Goal: Find specific page/section: Find specific page/section

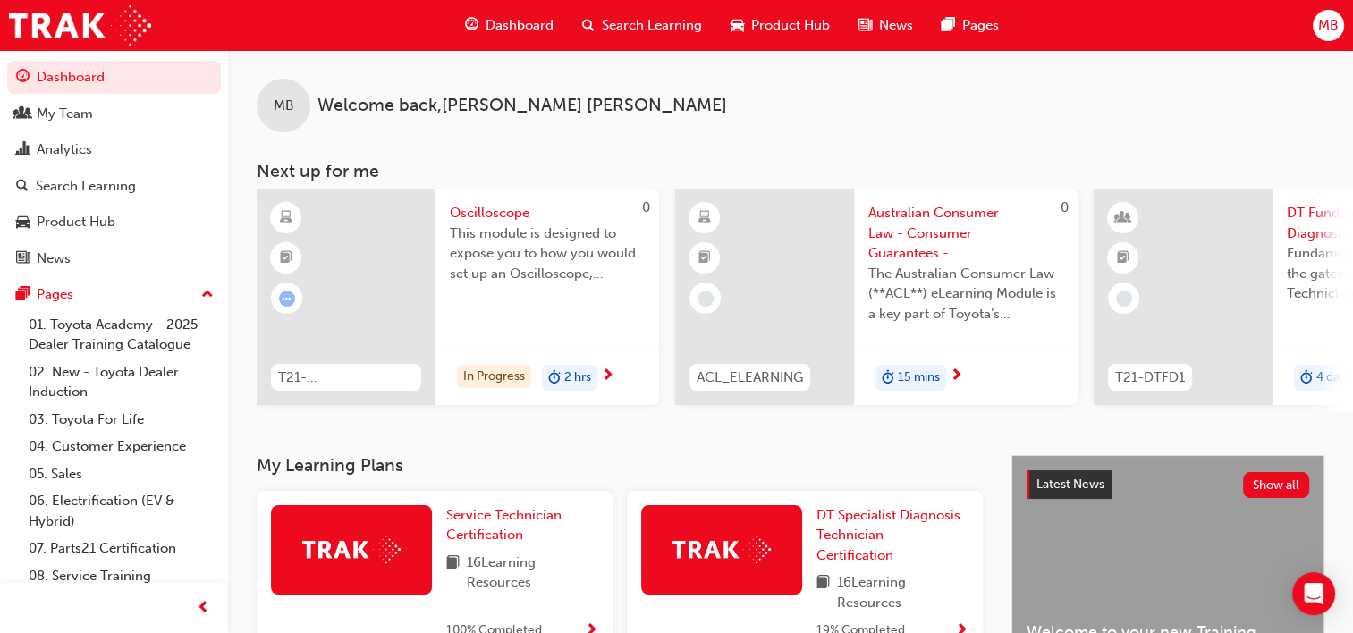
drag, startPoint x: 694, startPoint y: 409, endPoint x: 756, endPoint y: 408, distance: 61.7
click at [756, 408] on div "0 ACL_ELEARNING Australian Consumer Law - Consumer Guarantees - eLearning modul…" at bounding box center [876, 301] width 402 height 224
drag, startPoint x: 717, startPoint y: 410, endPoint x: 770, endPoint y: 415, distance: 53.0
click at [770, 412] on div "0 T21-FOD_OSCOPE_PREREQ Oscilloscope This module is designed to expose you to h…" at bounding box center [805, 301] width 1096 height 224
drag, startPoint x: 935, startPoint y: 136, endPoint x: 872, endPoint y: 139, distance: 63.6
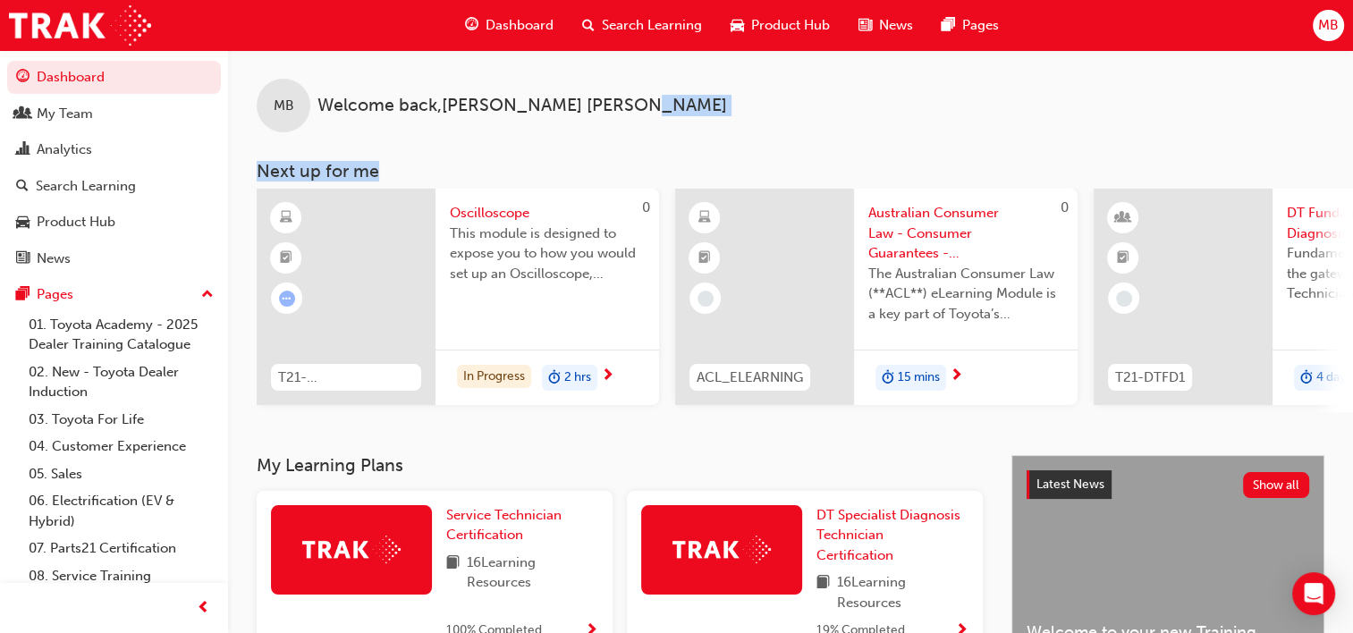
click at [872, 139] on div "MB Welcome back , [PERSON_NAME] Next up for me 0 T21-FOD_OSCOPE_PREREQ Oscillos…" at bounding box center [790, 231] width 1125 height 362
drag, startPoint x: 872, startPoint y: 139, endPoint x: 882, endPoint y: 136, distance: 10.2
click at [878, 136] on div "MB Welcome back , [PERSON_NAME] Next up for me 0 T21-FOD_OSCOPE_PREREQ Oscillos…" at bounding box center [790, 231] width 1125 height 362
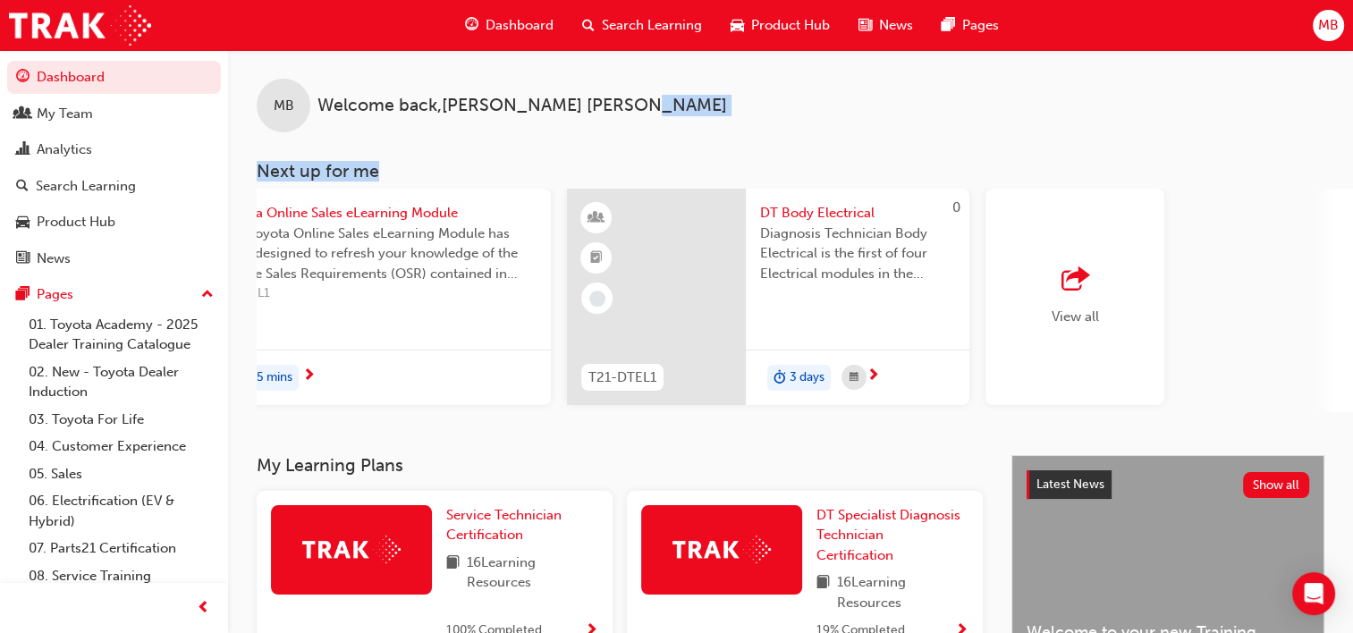
scroll to position [0, 1412]
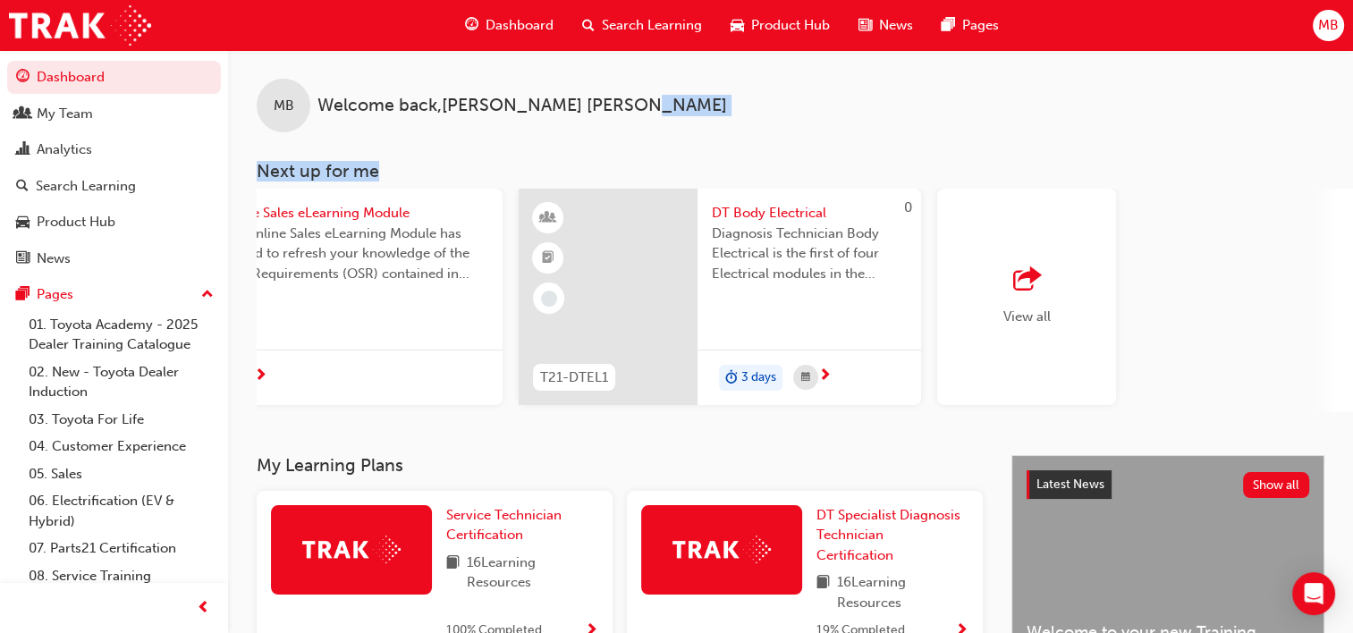
click at [1009, 304] on div "View all" at bounding box center [1026, 296] width 47 height 59
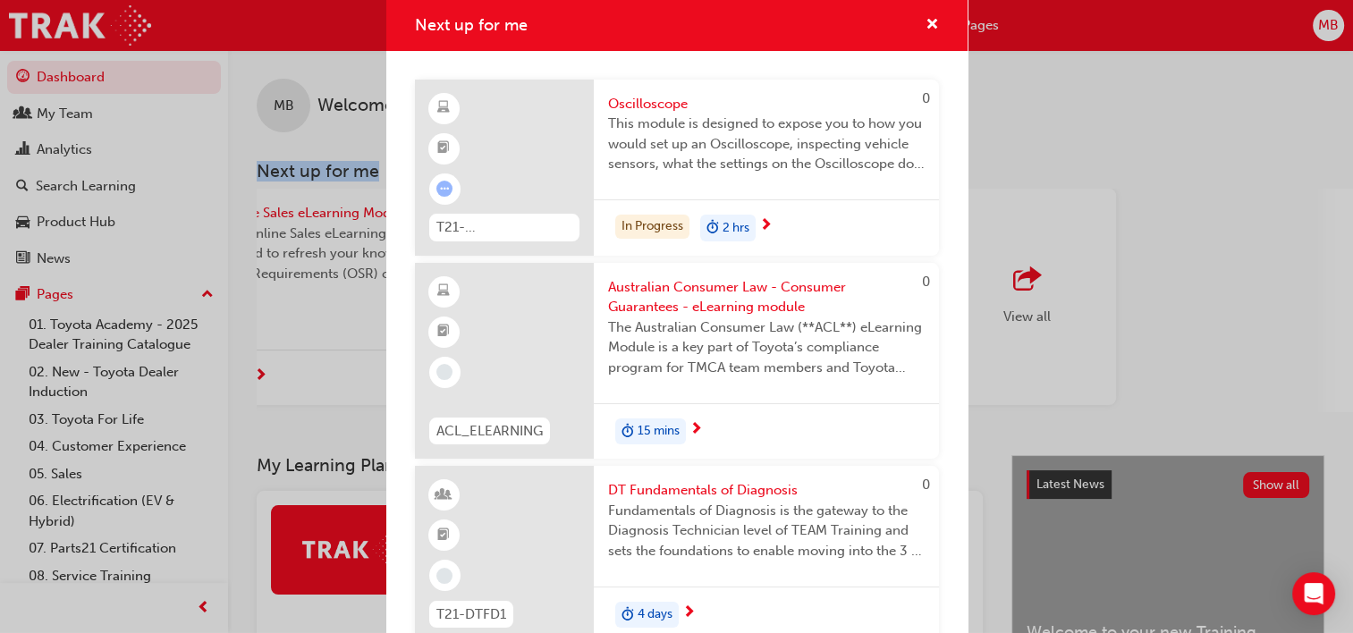
scroll to position [0, 0]
